Goal: Task Accomplishment & Management: Manage account settings

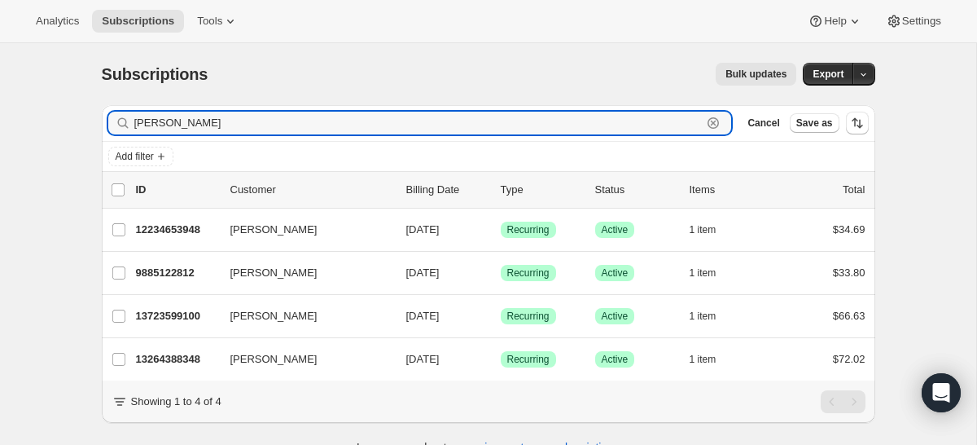
drag, startPoint x: 213, startPoint y: 121, endPoint x: 107, endPoint y: 117, distance: 106.7
click at [111, 116] on div "cheryl bur Clear" at bounding box center [420, 123] width 624 height 23
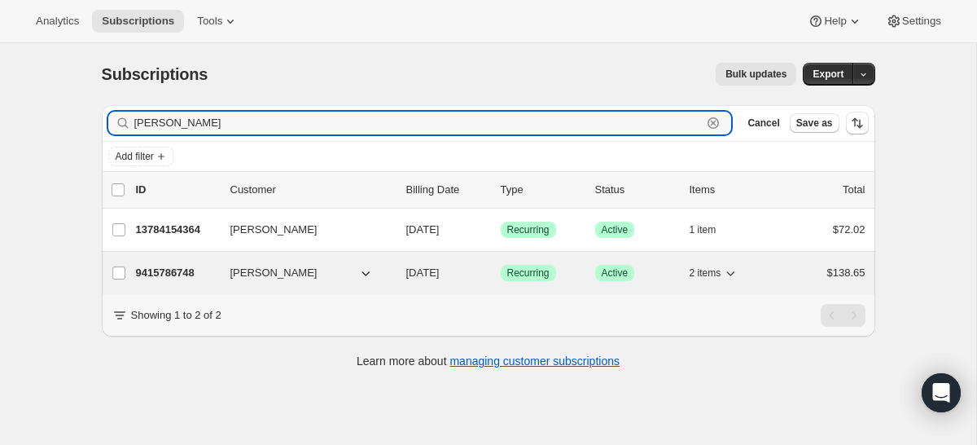
type input "wanda dean"
click at [147, 278] on p "9415786748" at bounding box center [176, 273] width 81 height 16
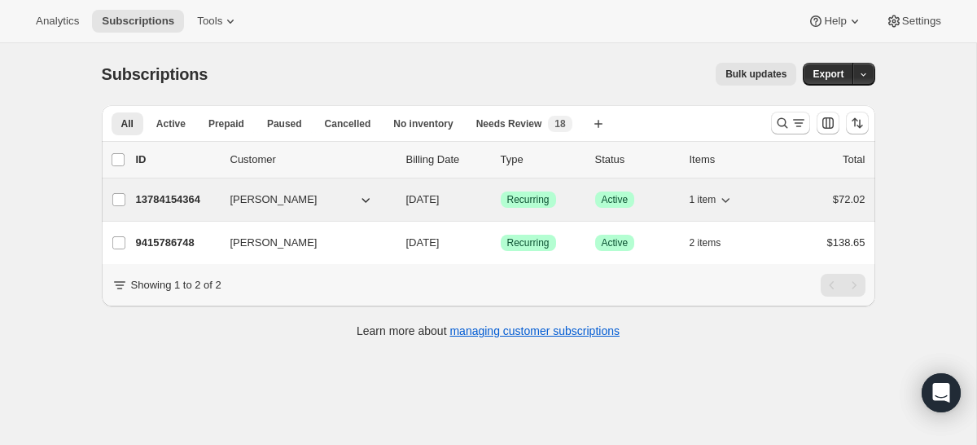
click at [190, 206] on p "13784154364" at bounding box center [176, 199] width 81 height 16
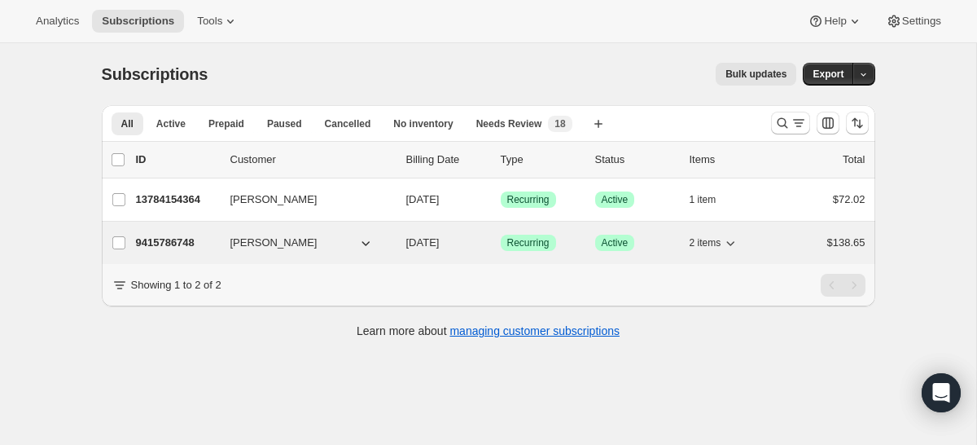
click at [190, 245] on p "9415786748" at bounding box center [176, 243] width 81 height 16
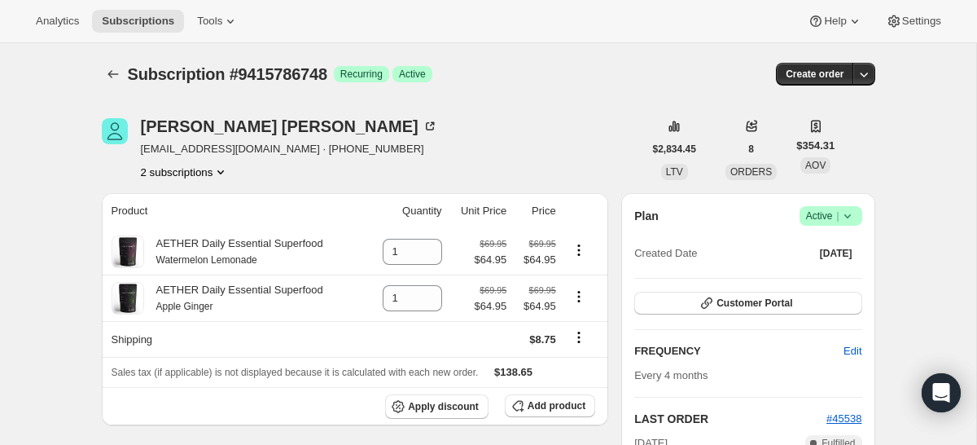
click at [839, 220] on icon at bounding box center [847, 216] width 16 height 16
click at [828, 278] on span "Cancel subscription" at bounding box center [826, 276] width 92 height 12
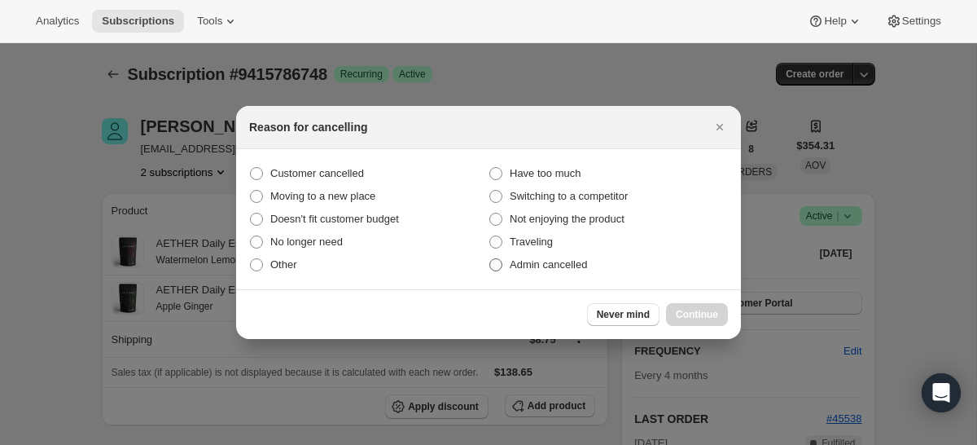
click at [544, 263] on span "Admin cancelled" at bounding box center [548, 264] width 77 height 12
click at [490, 259] on input "Admin cancelled" at bounding box center [489, 258] width 1 height 1
radio input "true"
click at [364, 178] on span "Customer cancelled" at bounding box center [317, 173] width 94 height 12
click at [251, 168] on input "Customer cancelled" at bounding box center [250, 167] width 1 height 1
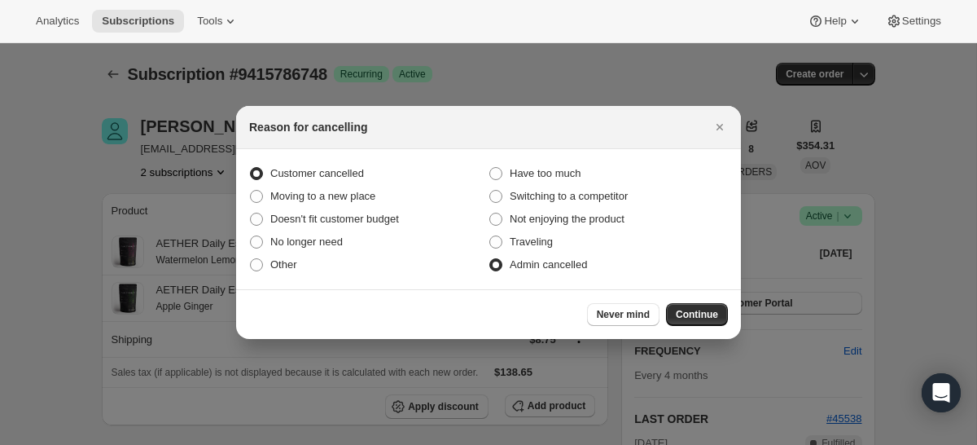
radio input "true"
radio input "false"
click at [712, 316] on span "Continue" at bounding box center [697, 314] width 42 height 13
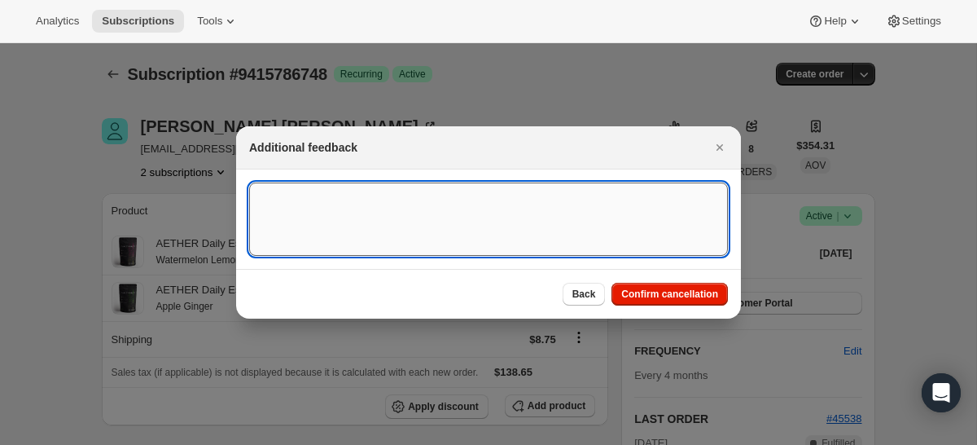
click at [570, 233] on textarea ":r2o:" at bounding box center [488, 218] width 479 height 73
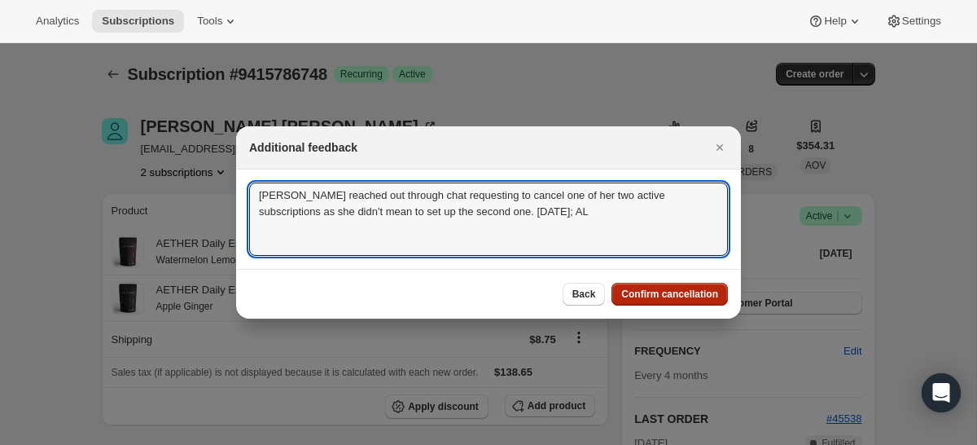
type textarea "[PERSON_NAME] reached out through chat requesting to cancel one of her two acti…"
click at [699, 296] on span "Confirm cancellation" at bounding box center [669, 293] width 97 height 13
